Goal: Task Accomplishment & Management: Use online tool/utility

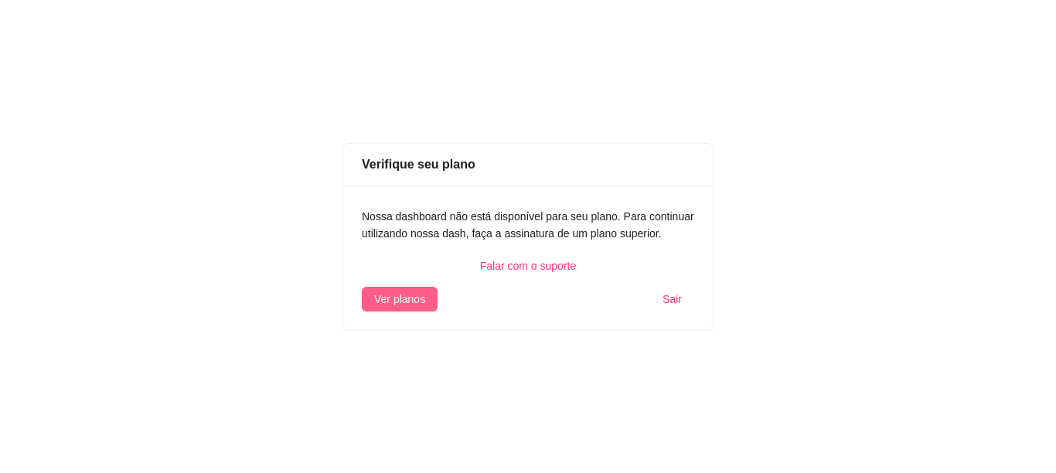
click at [404, 309] on button "Ver planos" at bounding box center [400, 299] width 76 height 25
click at [400, 291] on span "Ver planos" at bounding box center [399, 299] width 51 height 17
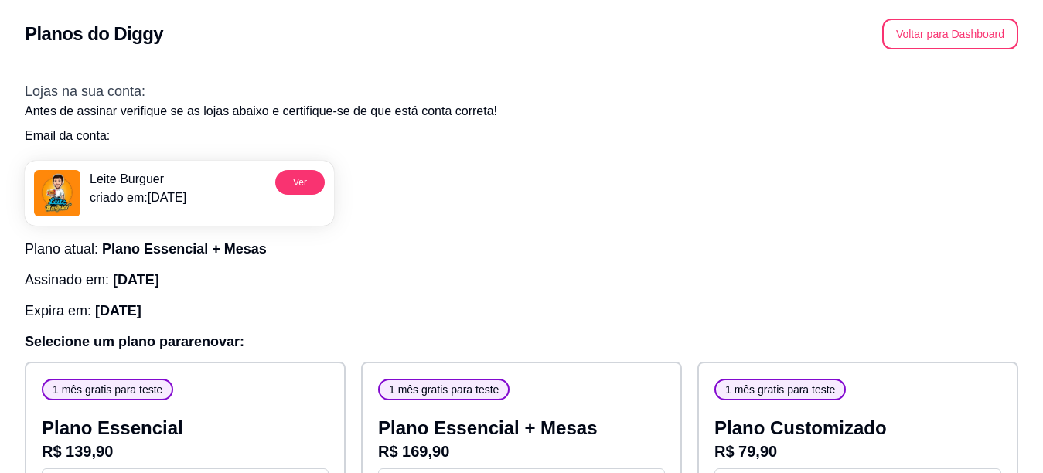
click at [283, 171] on button "Ver" at bounding box center [299, 182] width 49 height 25
click at [933, 36] on button "Voltar para Dashboard" at bounding box center [950, 34] width 136 height 31
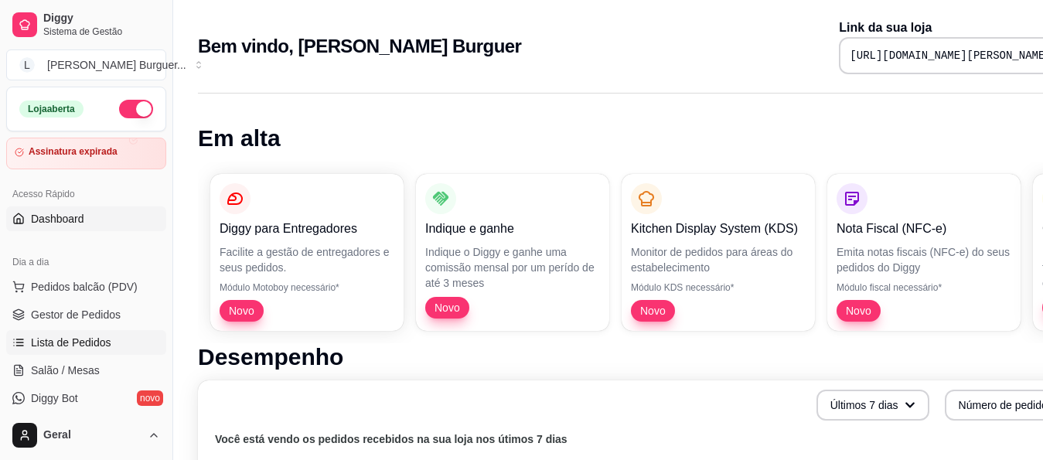
click at [103, 341] on span "Lista de Pedidos" at bounding box center [71, 342] width 80 height 15
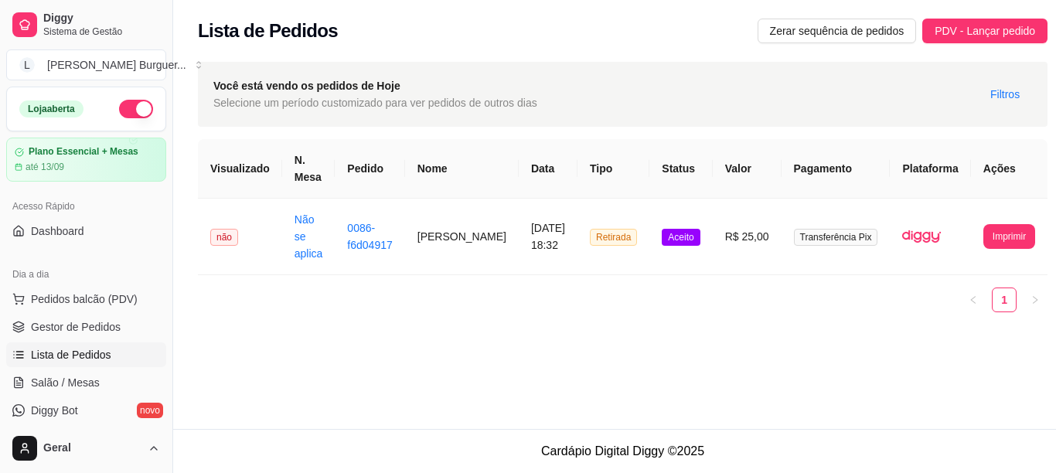
click at [988, 240] on button "Imprimir" at bounding box center [1010, 236] width 52 height 25
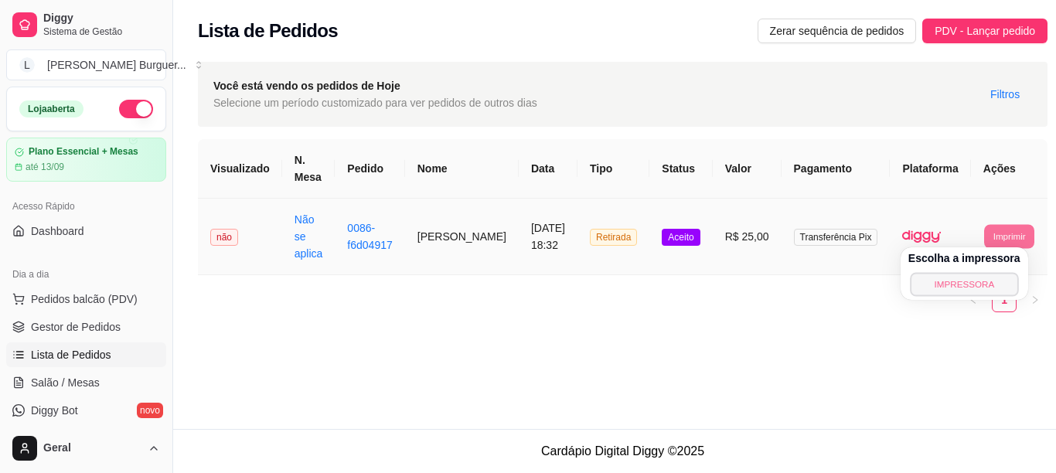
click at [957, 275] on button "IMPRESSORA" at bounding box center [964, 284] width 108 height 24
